Goal: Navigation & Orientation: Find specific page/section

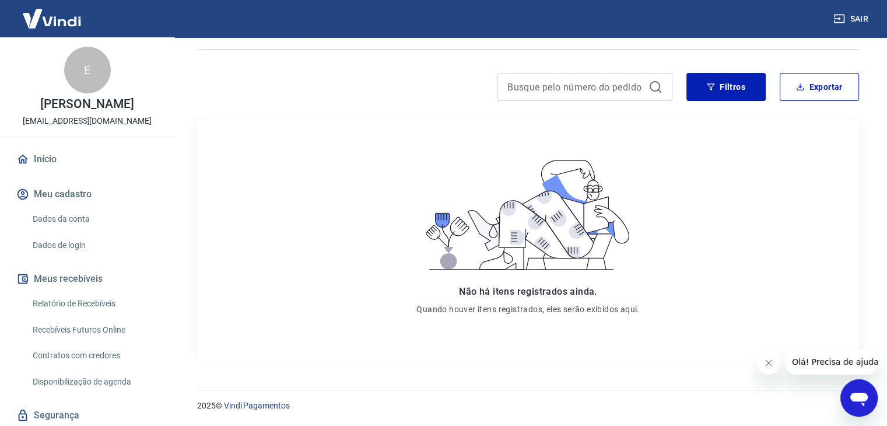
click at [30, 159] on link "Início" at bounding box center [87, 159] width 146 height 26
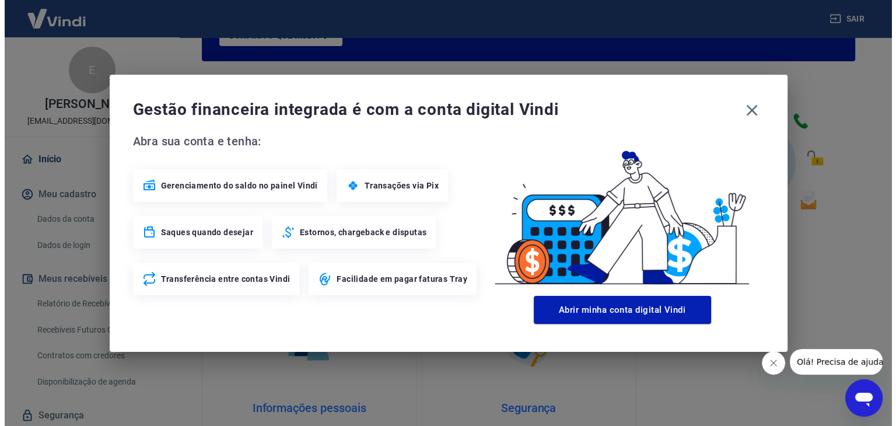
scroll to position [615, 0]
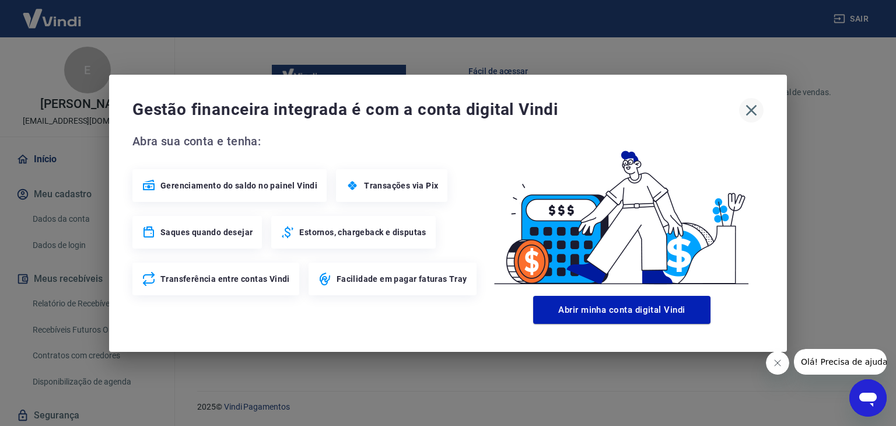
click at [744, 107] on icon "button" at bounding box center [751, 110] width 19 height 19
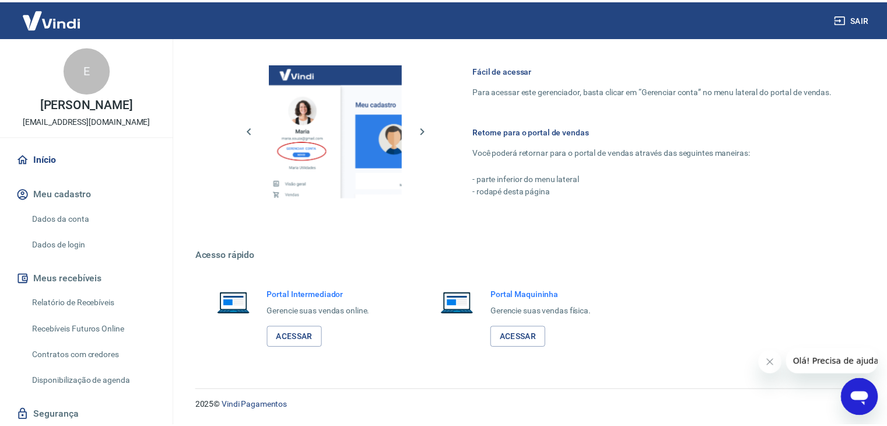
scroll to position [604, 0]
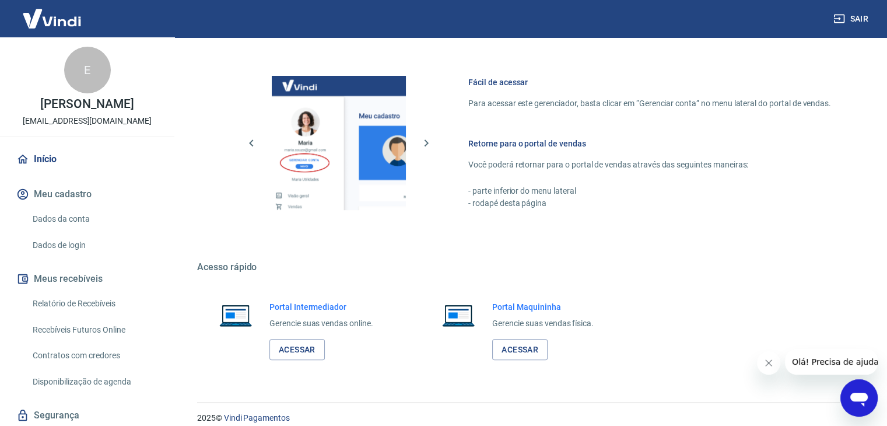
click at [12, 154] on div "Início Meu cadastro Dados da conta Dados de login Meus recebíveis Relatório de …" at bounding box center [87, 304] width 174 height 317
click at [58, 7] on img at bounding box center [52, 19] width 76 height 36
click at [59, 20] on img at bounding box center [52, 19] width 76 height 36
